Goal: Task Accomplishment & Management: Manage account settings

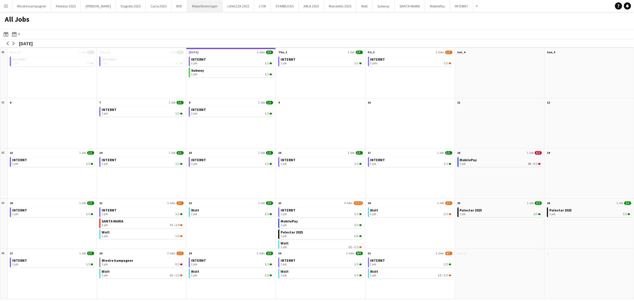
click at [195, 5] on button "Mejeriforeningen Close" at bounding box center [204, 6] width 35 height 12
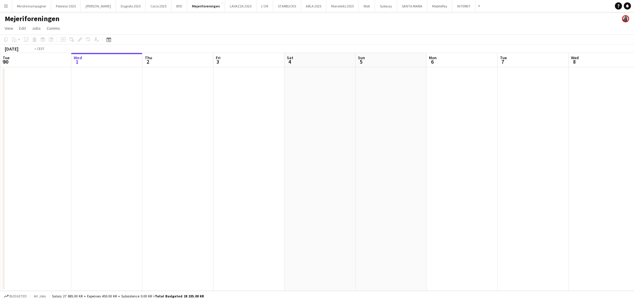
drag, startPoint x: 153, startPoint y: 167, endPoint x: 440, endPoint y: 168, distance: 286.7
click at [440, 168] on app-calendar-viewport "Sun 28 Mon 29 Tue 30 Wed 1 Thu 2 Fri 3 Sat 4 Sun 5 Mon 6 Tue 7 Wed 8 Thu 9 Fri …" at bounding box center [317, 172] width 634 height 238
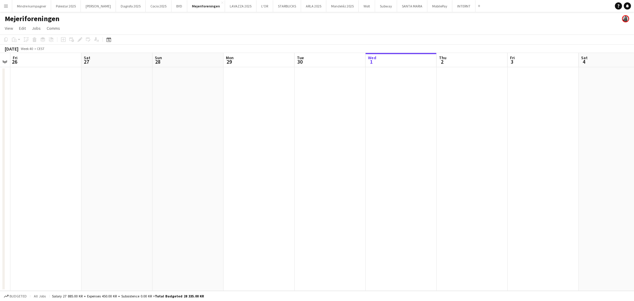
click at [351, 191] on app-calendar-viewport "Wed 24 Thu 25 Fri 26 Sat 27 Sun 28 Mon 29 Tue 30 Wed 1 Thu 2 Fri 3 Sat 4 Sun 5 …" at bounding box center [317, 172] width 634 height 238
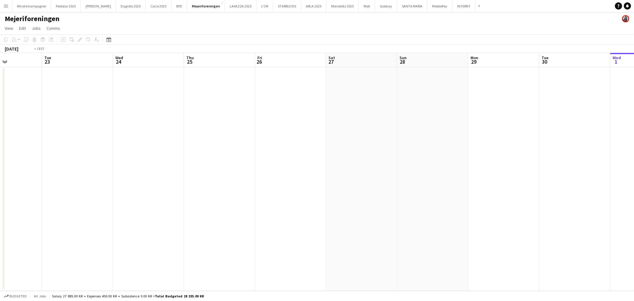
drag, startPoint x: 131, startPoint y: 195, endPoint x: 440, endPoint y: 194, distance: 308.7
click at [366, 190] on app-calendar-viewport "Sat 20 Sun 21 Mon 22 Tue 23 Wed 24 Thu 25 Fri 26 Sat 27 Sun 28 Mon 29 Tue 30 We…" at bounding box center [317, 172] width 634 height 238
drag, startPoint x: 225, startPoint y: 196, endPoint x: 478, endPoint y: 191, distance: 253.1
click at [374, 192] on app-calendar-viewport "Wed 17 Thu 18 Fri 19 Sat 20 Sun 21 Mon 22 Tue 23 Wed 24 Thu 25 Fri 26 Sat 27 Su…" at bounding box center [317, 172] width 634 height 238
drag, startPoint x: 303, startPoint y: 203, endPoint x: 401, endPoint y: 202, distance: 98.1
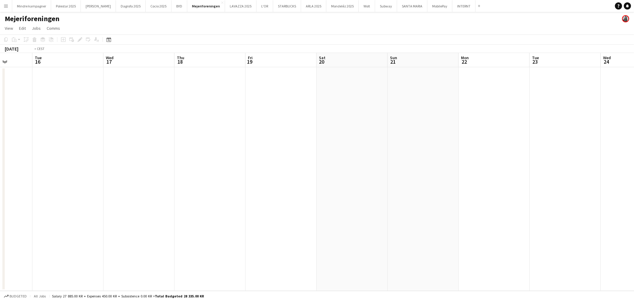
click at [376, 203] on app-calendar-viewport "Sat 13 Sun 14 Mon 15 Tue 16 Wed 17 Thu 18 Fri 19 Sat 20 Sun 21 Mon 22 Tue 23 We…" at bounding box center [317, 172] width 634 height 238
drag, startPoint x: 248, startPoint y: 203, endPoint x: 384, endPoint y: 205, distance: 136.2
click at [396, 203] on app-calendar-viewport "Sun 7 Mon 8 Tue 9 Wed 10 Thu 11 Fri 12 Sat 13 Sun 14 Mon 15 Tue 16 Wed 17 Thu 1…" at bounding box center [317, 172] width 634 height 238
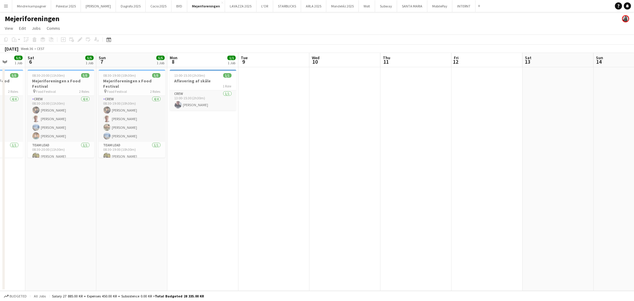
drag, startPoint x: 460, startPoint y: 213, endPoint x: 237, endPoint y: 207, distance: 223.1
click at [570, 213] on app-calendar-viewport "Thu 4 Fri 5 5/5 1 Job Sat 6 5/5 1 Job Sun 7 5/5 1 Job Mon 8 1/1 1 Job Tue 9 Wed…" at bounding box center [317, 172] width 634 height 238
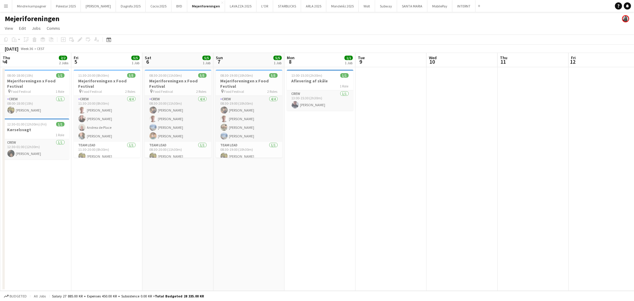
drag, startPoint x: 152, startPoint y: 206, endPoint x: 277, endPoint y: 206, distance: 124.9
click at [266, 206] on app-calendar-viewport "Tue 2 Wed 3 Thu 4 2/2 2 Jobs Fri 5 5/5 1 Job Sat 6 5/5 1 Job Sun 7 5/5 1 Job Mo…" at bounding box center [317, 172] width 634 height 238
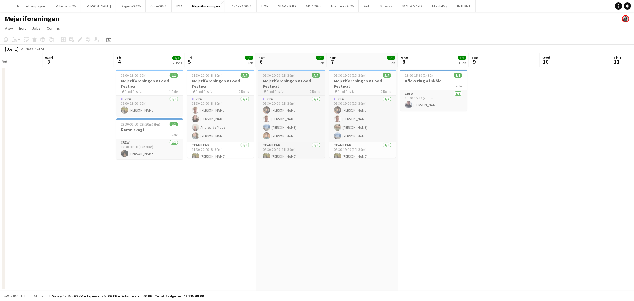
click at [289, 87] on h3 "Mejeriforeningen x Food Festival" at bounding box center [291, 83] width 67 height 11
click at [80, 40] on icon "Edit" at bounding box center [80, 39] width 5 height 5
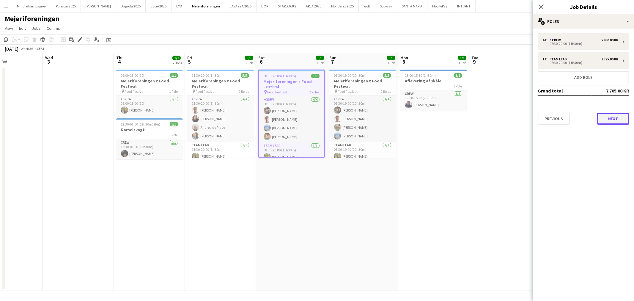
click at [612, 117] on button "Next" at bounding box center [613, 119] width 32 height 12
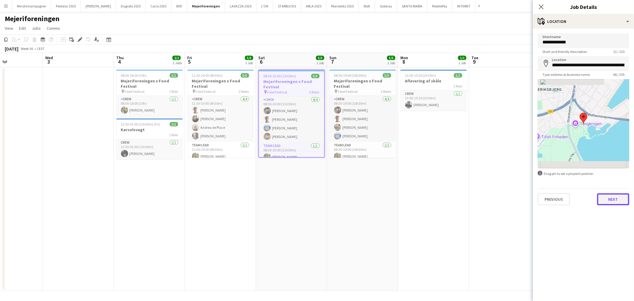
click at [611, 194] on button "Next" at bounding box center [613, 199] width 32 height 12
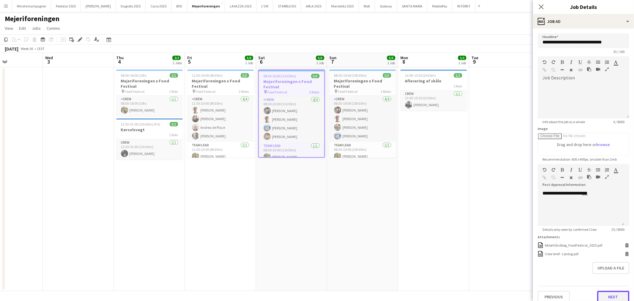
click at [614, 293] on button "Next" at bounding box center [613, 297] width 32 height 12
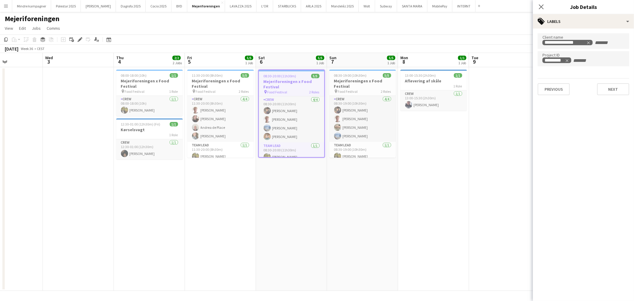
click at [4, 4] on app-icon "Menu" at bounding box center [6, 6] width 5 height 5
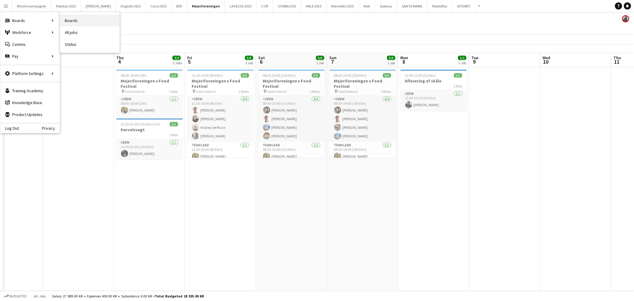
click at [70, 20] on link "Boards" at bounding box center [89, 21] width 59 height 12
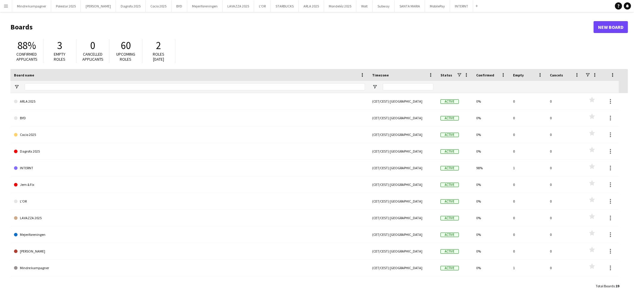
click at [9, 7] on button "Menu" at bounding box center [6, 6] width 12 height 12
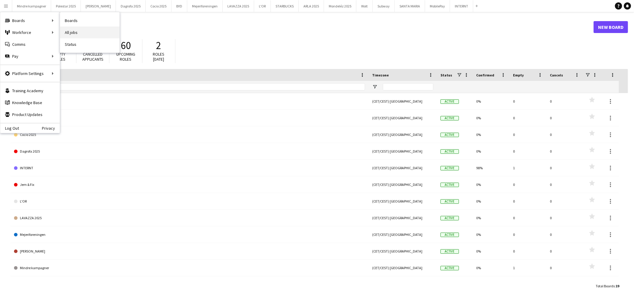
click at [83, 31] on link "All jobs" at bounding box center [89, 32] width 59 height 12
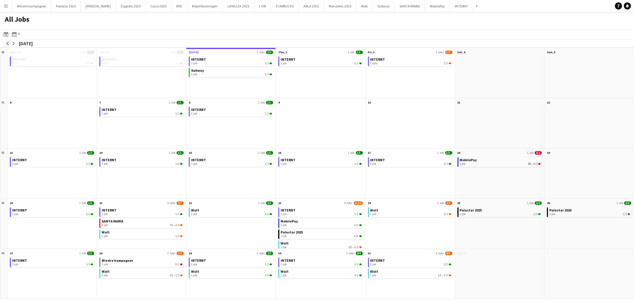
click at [8, 44] on app-icon "arrow-left" at bounding box center [8, 44] width 4 height 4
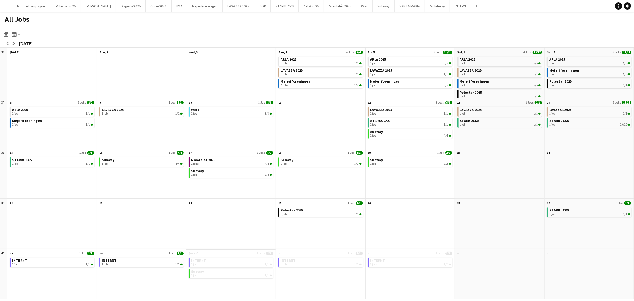
click at [5, 7] on app-icon "Menu" at bounding box center [6, 6] width 5 height 5
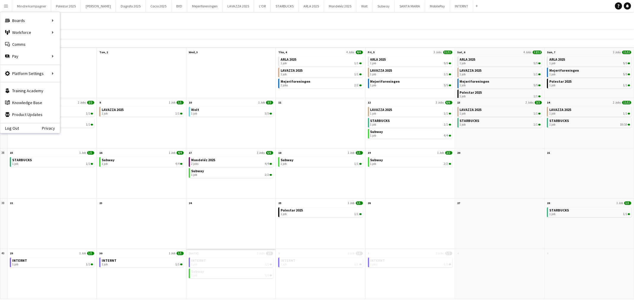
click at [7, 5] on app-icon "Menu" at bounding box center [6, 6] width 5 height 5
click at [5, 7] on app-icon "Menu" at bounding box center [6, 6] width 5 height 5
click at [85, 32] on link "My Workforce" at bounding box center [89, 32] width 59 height 12
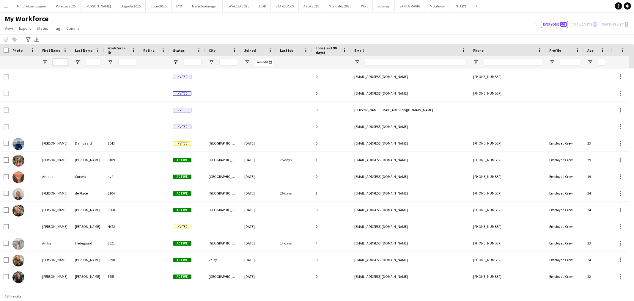
click at [59, 60] on input "First Name Filter Input" at bounding box center [60, 62] width 15 height 7
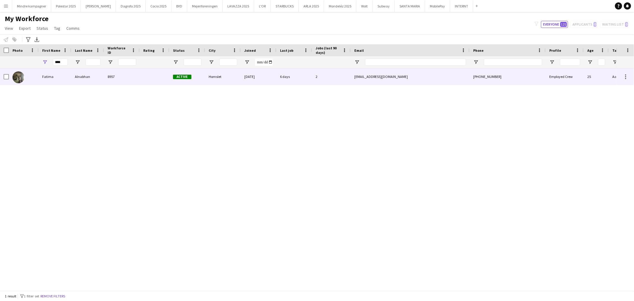
click at [61, 79] on div "Fatima" at bounding box center [55, 76] width 33 height 16
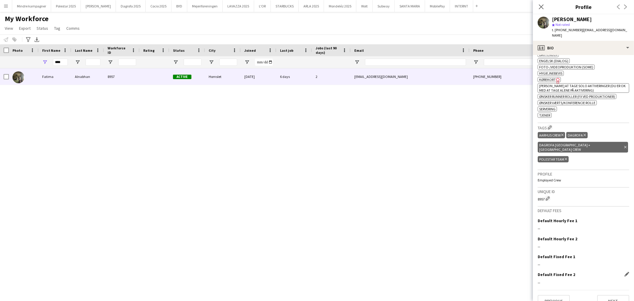
scroll to position [234, 0]
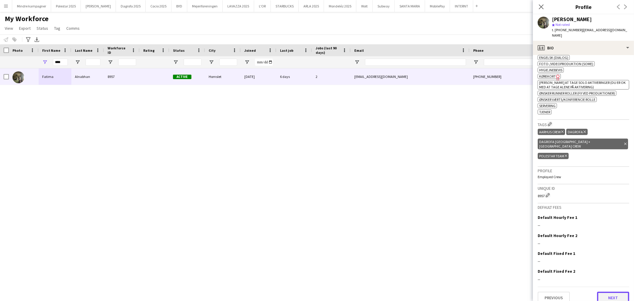
click at [619, 293] on button "Next" at bounding box center [613, 298] width 32 height 12
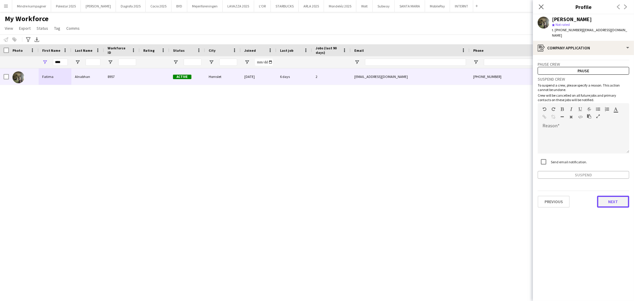
click at [613, 196] on button "Next" at bounding box center [613, 202] width 32 height 12
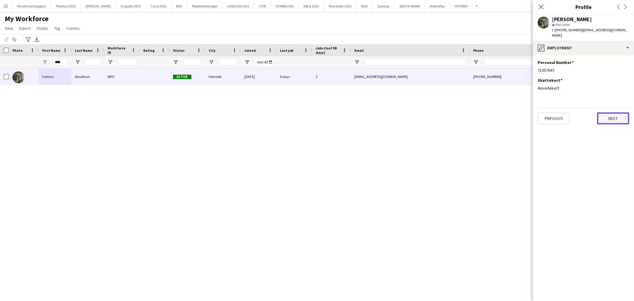
click at [616, 115] on button "Next" at bounding box center [613, 118] width 32 height 12
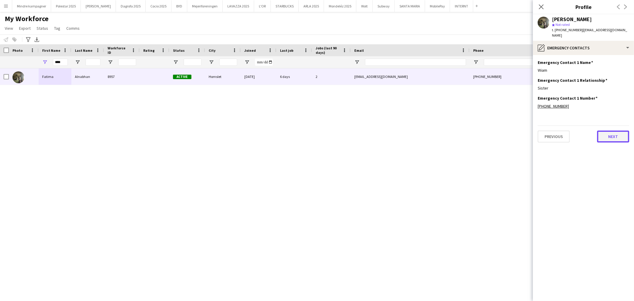
click at [617, 135] on button "Next" at bounding box center [613, 137] width 32 height 12
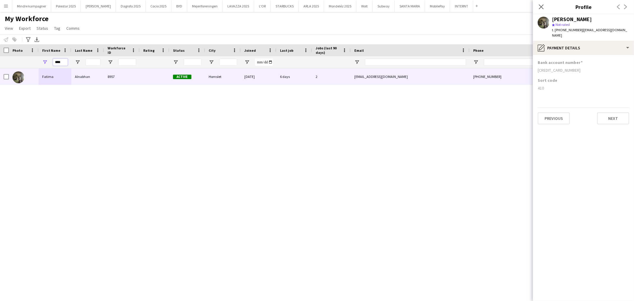
click at [62, 62] on input "****" at bounding box center [60, 62] width 15 height 7
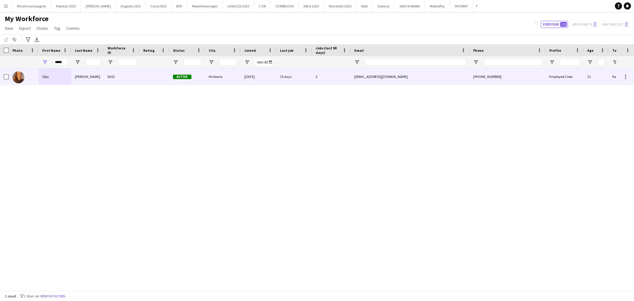
click at [68, 78] on div "Silja" at bounding box center [55, 76] width 33 height 16
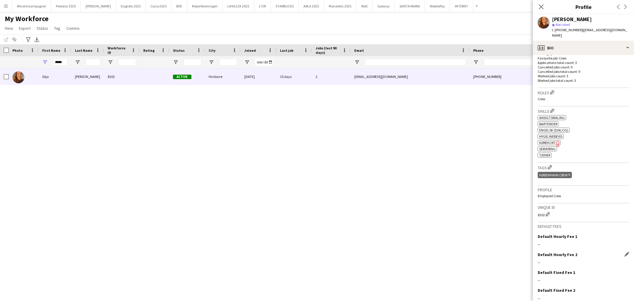
scroll to position [183, 0]
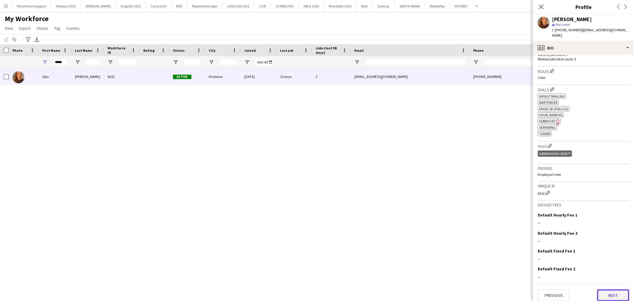
click at [617, 289] on button "Next" at bounding box center [613, 295] width 32 height 12
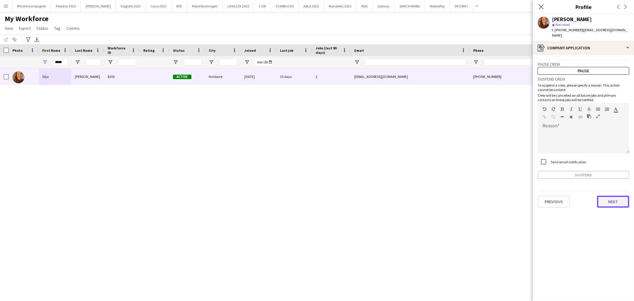
click at [613, 197] on button "Next" at bounding box center [613, 202] width 32 height 12
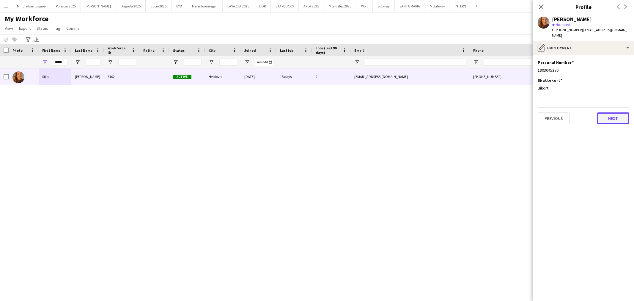
click at [613, 112] on button "Next" at bounding box center [613, 118] width 32 height 12
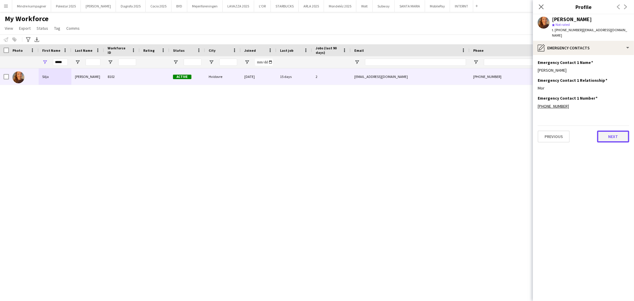
click at [618, 134] on button "Next" at bounding box center [613, 137] width 32 height 12
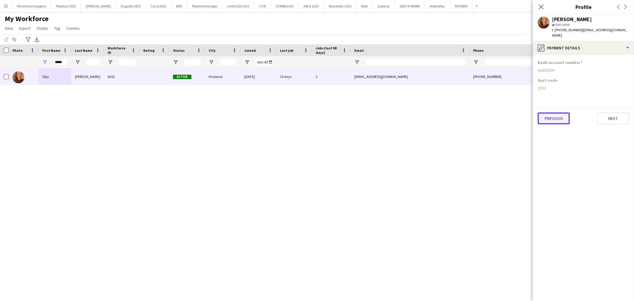
click at [552, 112] on button "Previous" at bounding box center [554, 118] width 32 height 12
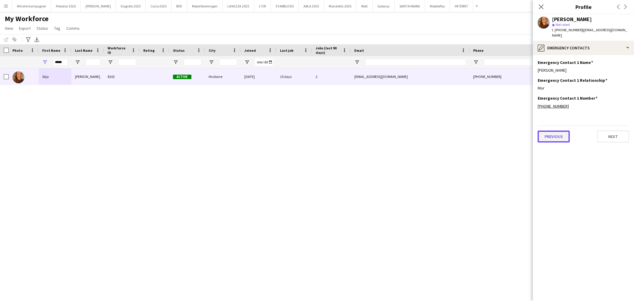
click at [555, 131] on button "Previous" at bounding box center [554, 137] width 32 height 12
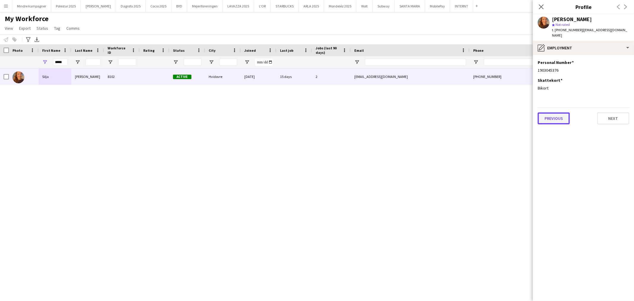
click at [552, 112] on button "Previous" at bounding box center [554, 118] width 32 height 12
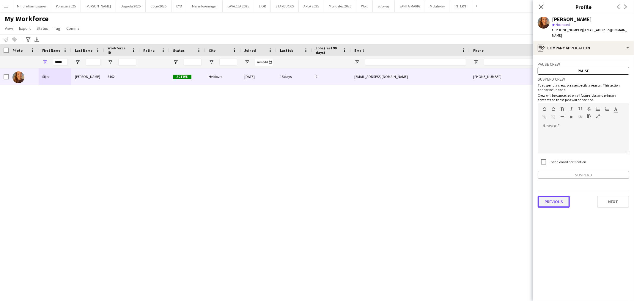
click at [556, 196] on button "Previous" at bounding box center [554, 202] width 32 height 12
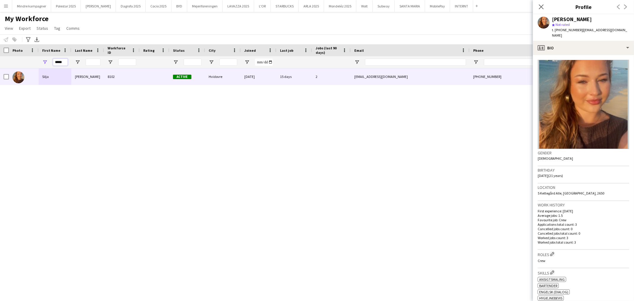
click at [63, 61] on input "*****" at bounding box center [60, 62] width 15 height 7
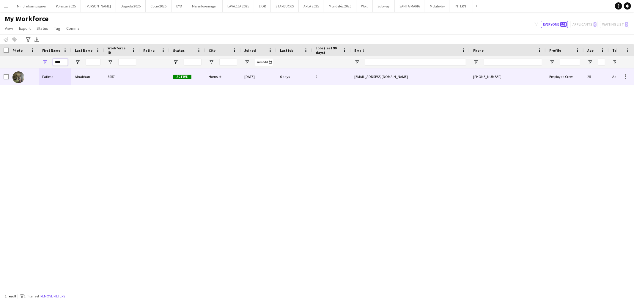
type input "****"
click at [67, 78] on div "Fatima" at bounding box center [55, 76] width 33 height 16
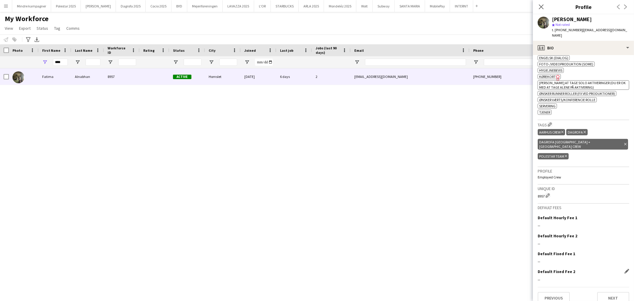
scroll to position [234, 0]
click at [608, 292] on button "Next" at bounding box center [613, 298] width 32 height 12
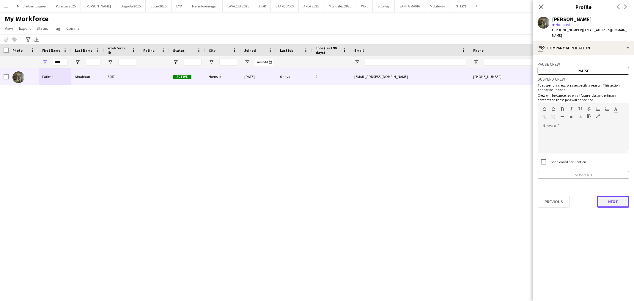
click at [613, 196] on button "Next" at bounding box center [613, 202] width 32 height 12
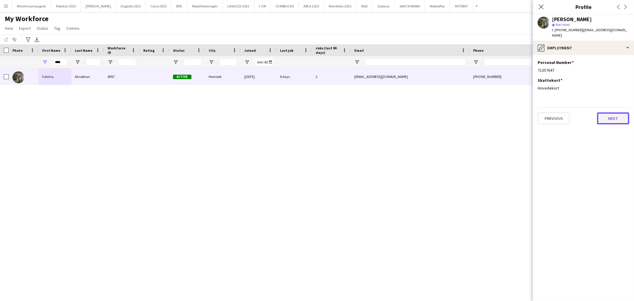
click at [616, 112] on button "Next" at bounding box center [613, 118] width 32 height 12
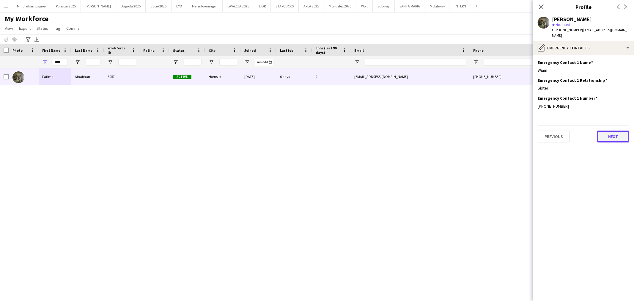
click at [614, 131] on button "Next" at bounding box center [613, 137] width 32 height 12
